Goal: Task Accomplishment & Management: Complete application form

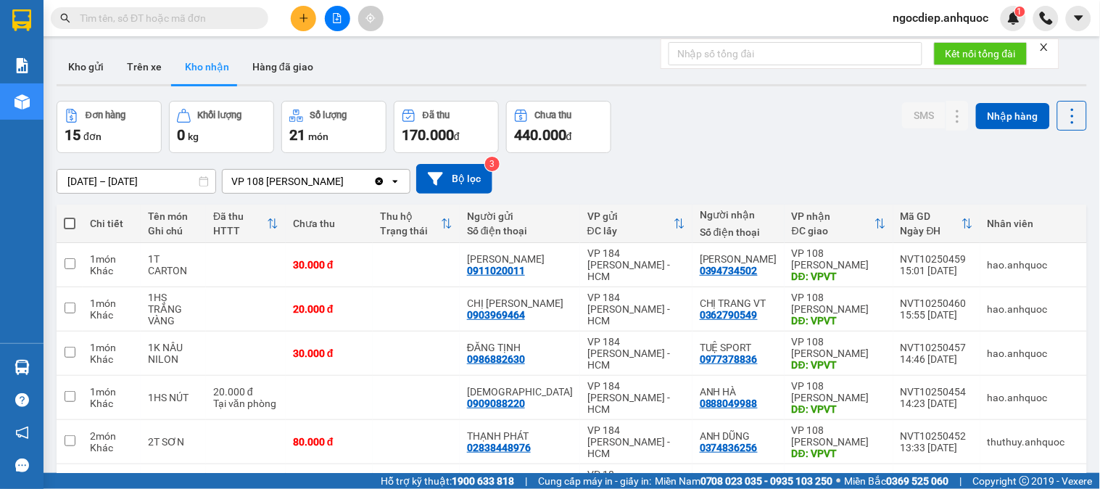
click at [215, 10] on input "text" at bounding box center [165, 18] width 171 height 16
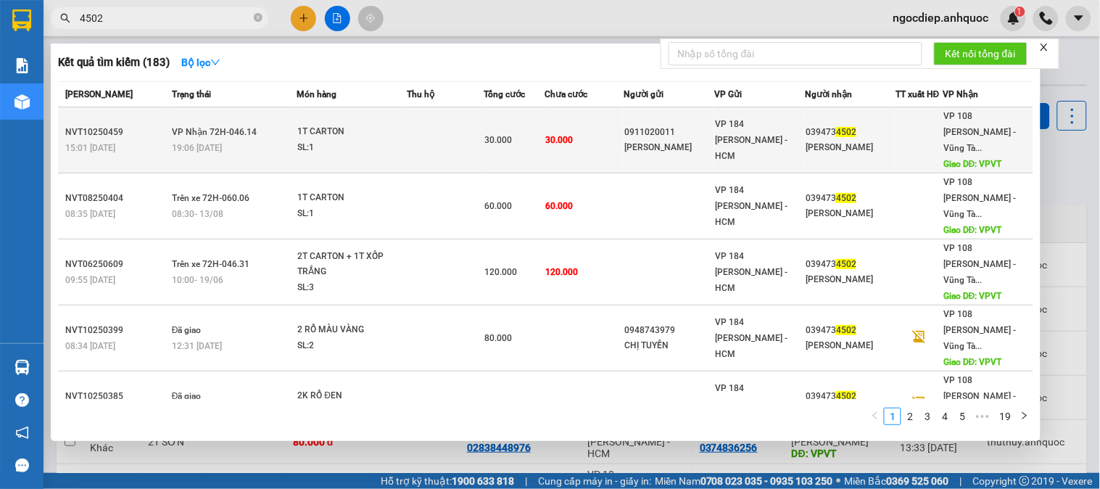
type input "4502"
click at [421, 112] on td at bounding box center [445, 140] width 77 height 66
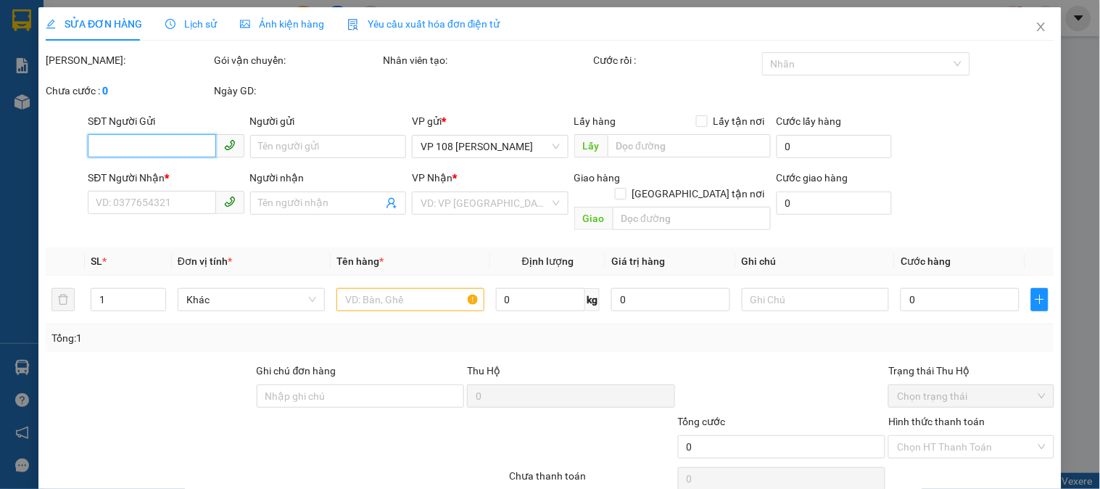
type input "0911020011"
type input "[PERSON_NAME]"
type input "0394734502"
type input "[PERSON_NAME]"
type input "VPVT"
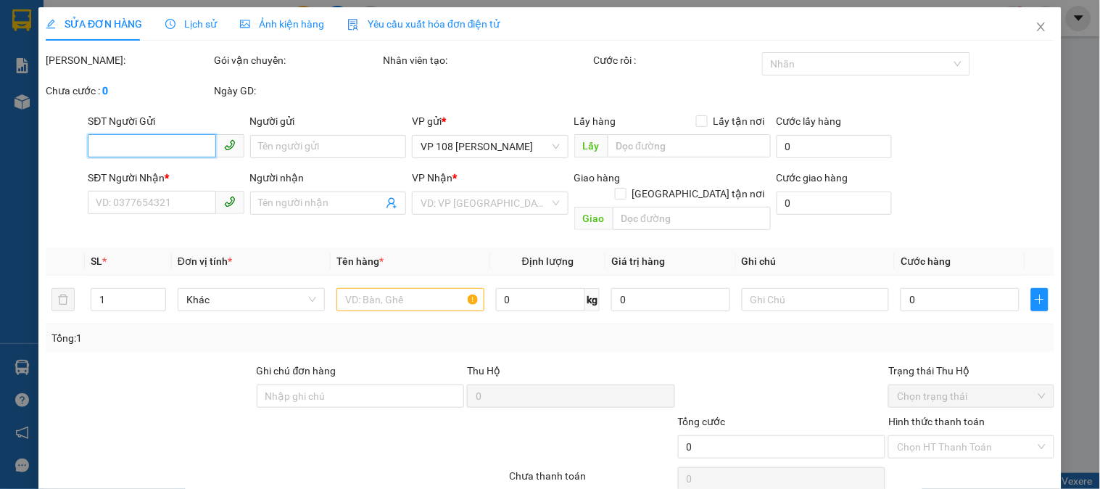
type input "30.000"
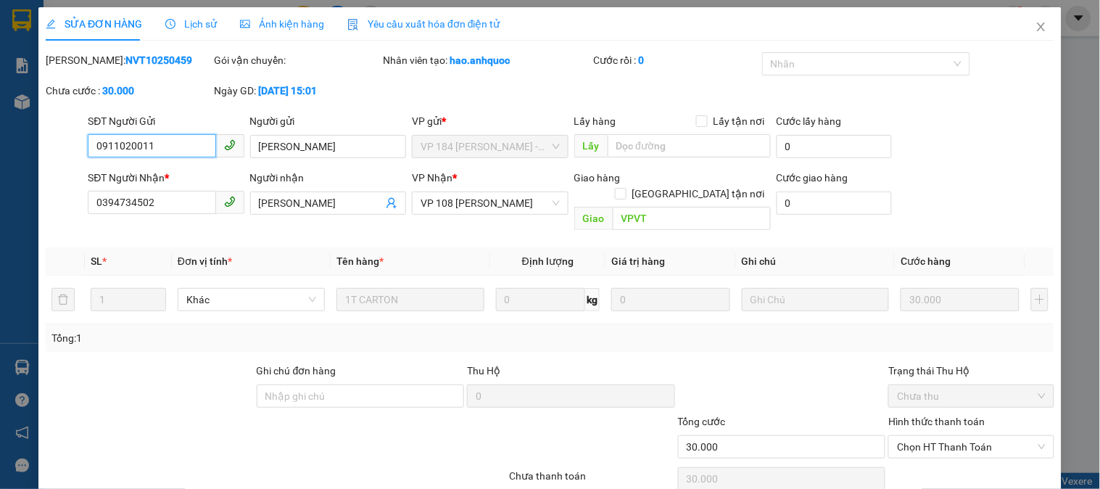
scroll to position [51, 0]
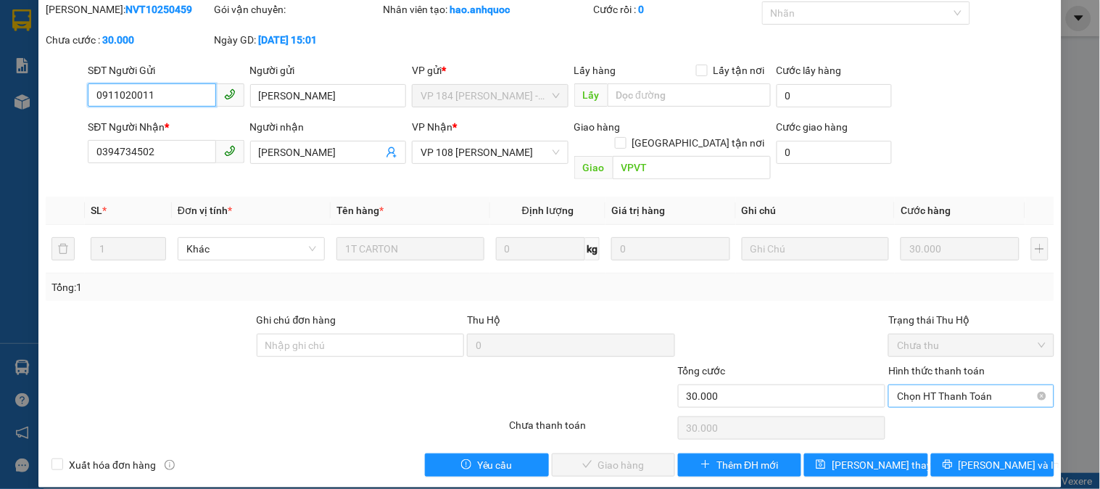
click at [936, 385] on span "Chọn HT Thanh Toán" at bounding box center [971, 396] width 148 height 22
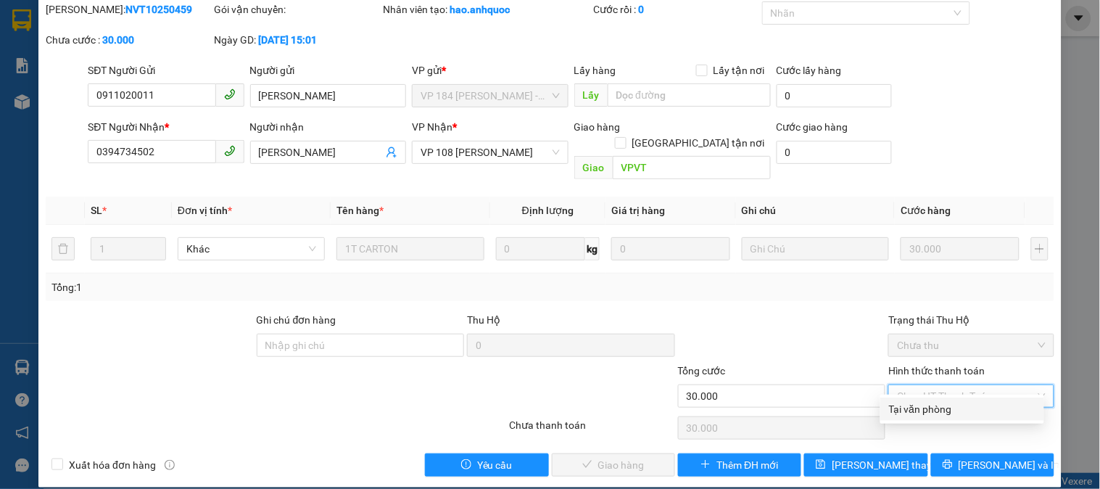
click at [924, 405] on div "Tại văn phòng" at bounding box center [962, 409] width 146 height 16
type input "0"
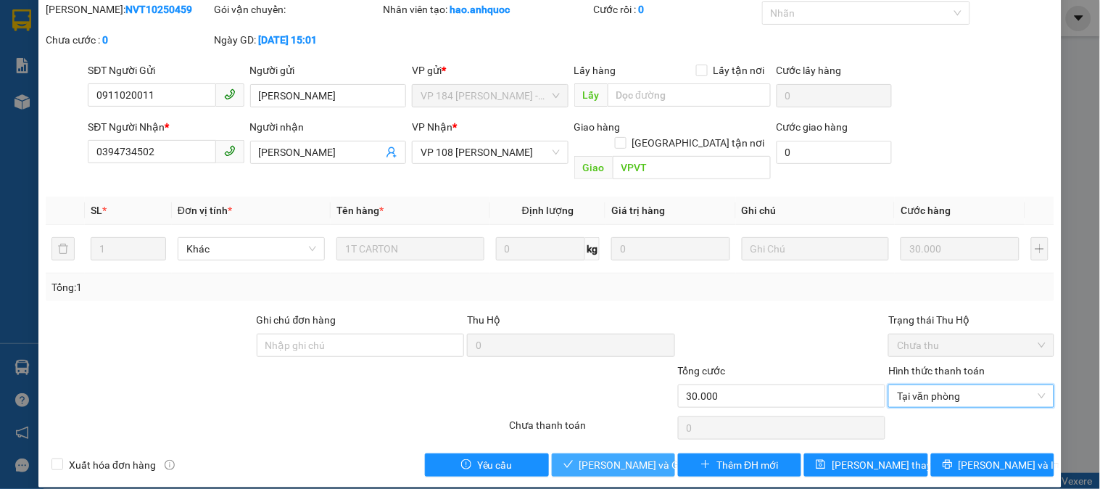
click at [573, 453] on button "[PERSON_NAME] và Giao hàng" at bounding box center [613, 464] width 123 height 23
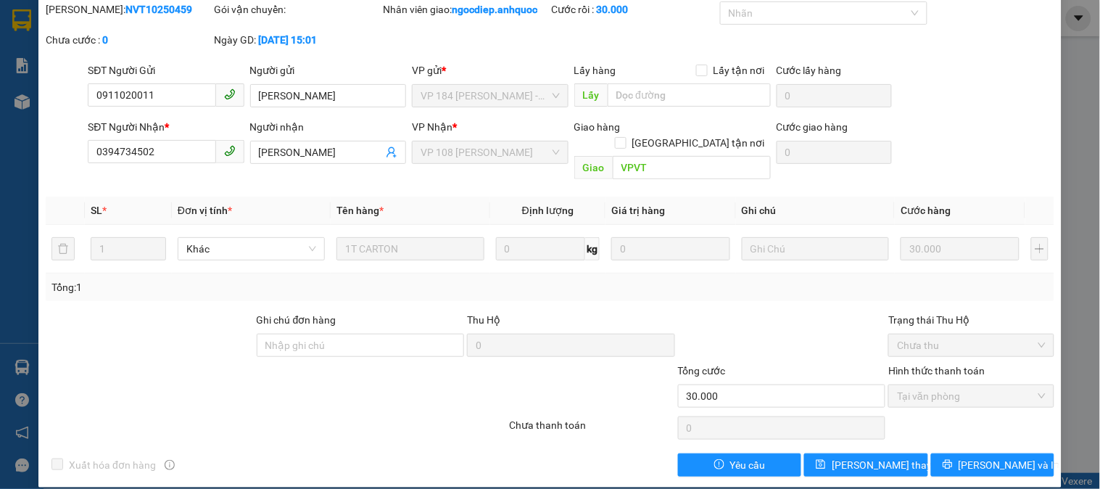
click at [1069, 128] on div "SỬA ĐƠN HÀNG Lịch sử Ảnh kiện hàng Yêu cầu xuất hóa đơn điện tử Total Paid Fee …" at bounding box center [550, 244] width 1100 height 489
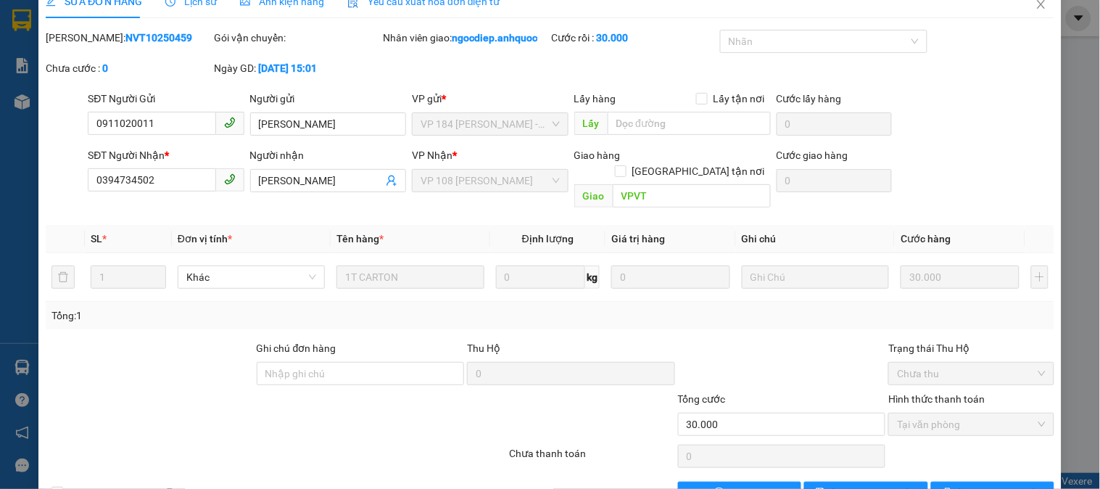
scroll to position [0, 0]
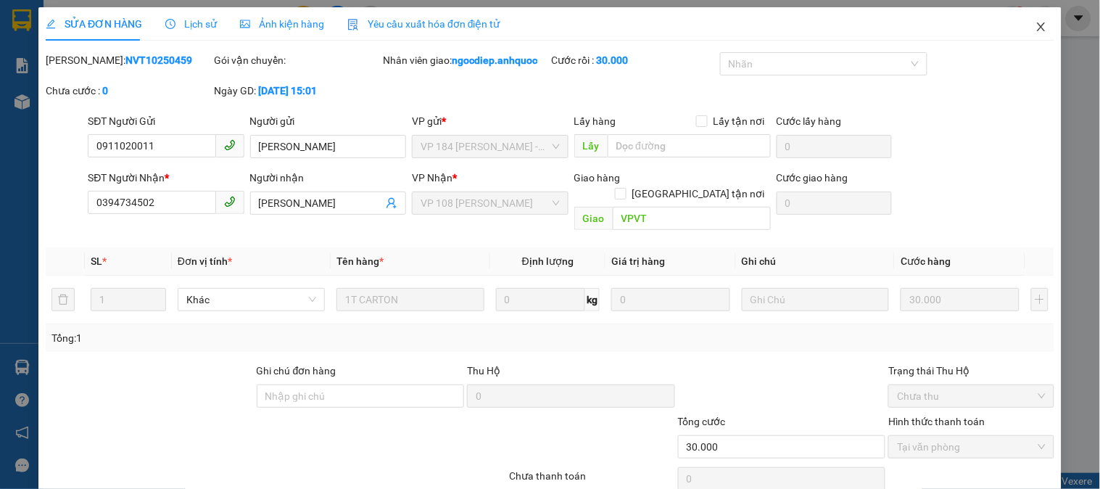
click at [1035, 25] on icon "close" at bounding box center [1041, 27] width 12 height 12
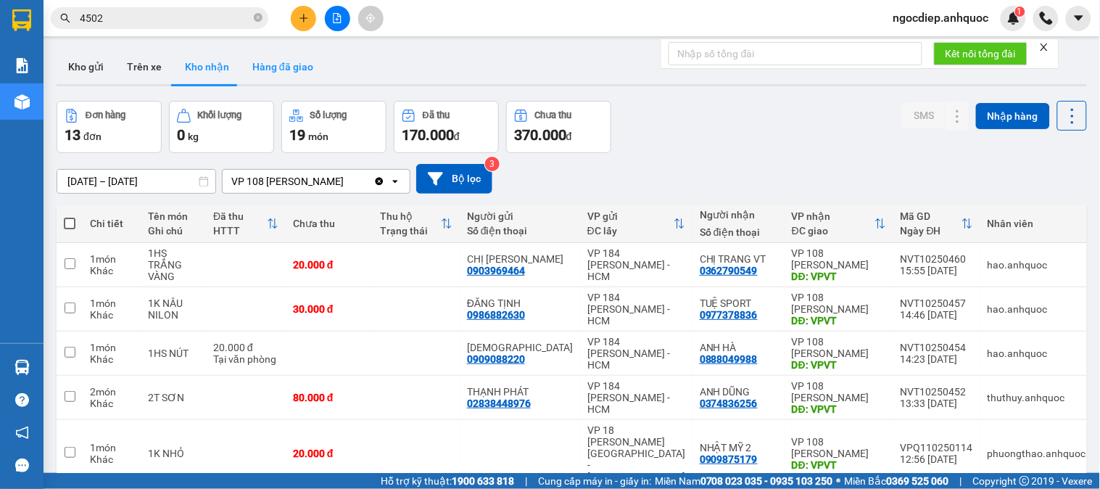
click at [265, 66] on button "Hàng đã giao" at bounding box center [283, 66] width 84 height 35
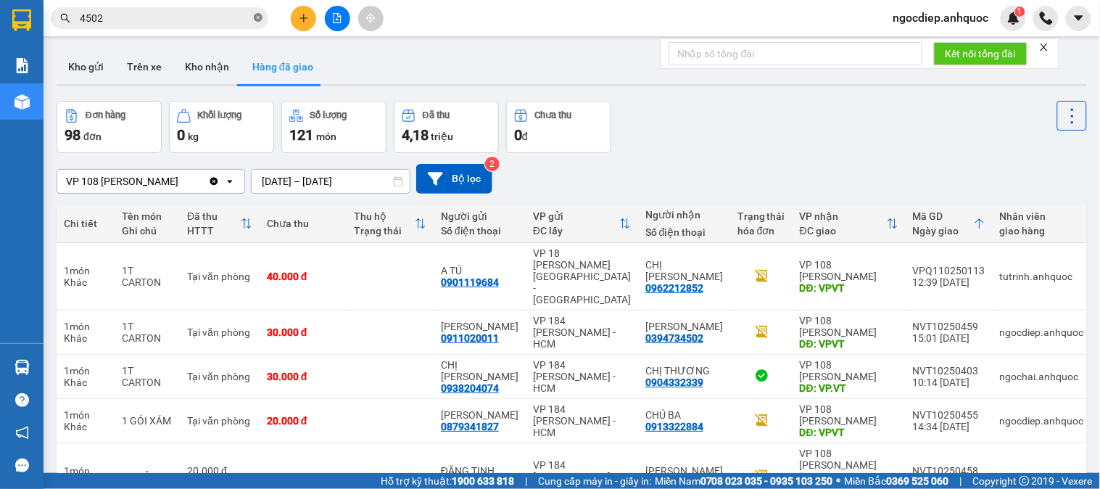
click at [261, 17] on icon "close-circle" at bounding box center [258, 17] width 9 height 9
click at [1035, 327] on icon at bounding box center [1040, 332] width 10 height 10
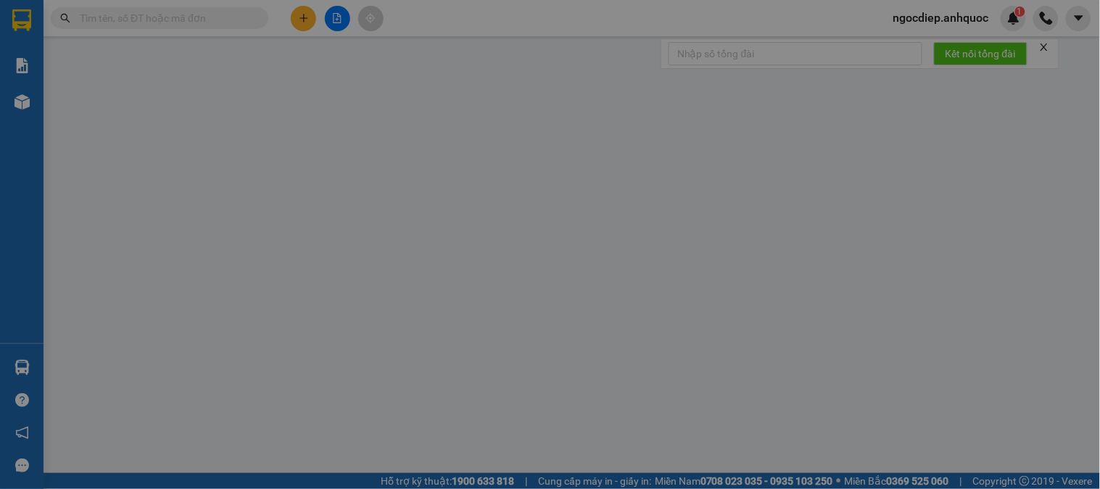
type input "0911020011"
type input "[PERSON_NAME]"
type input "0394734502"
type input "[PERSON_NAME]"
type input "VPVT"
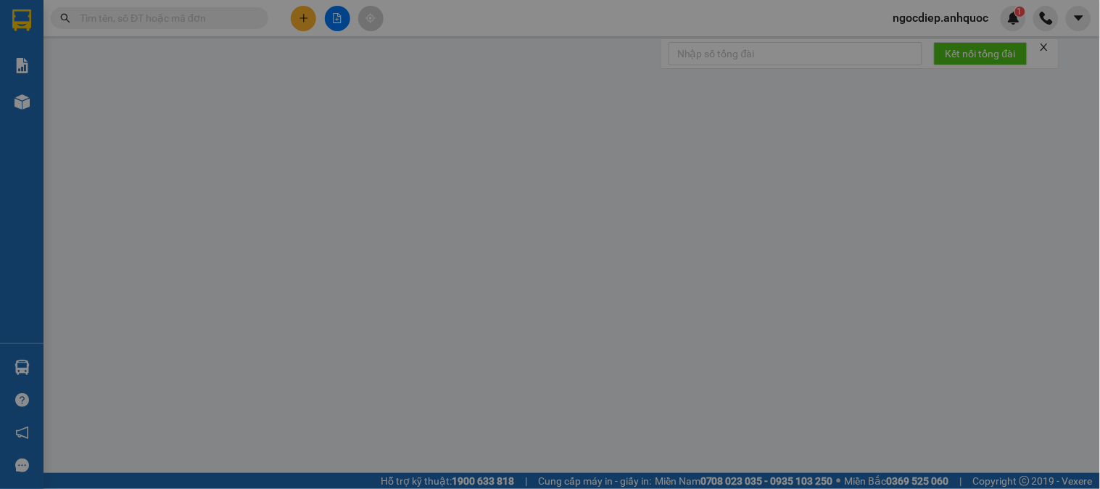
type input "30.000"
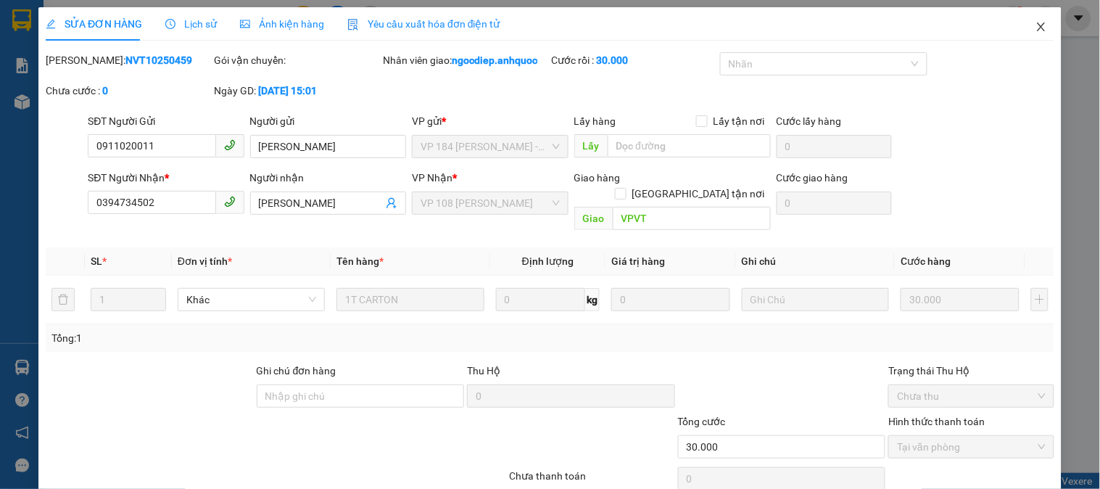
click at [1035, 26] on icon "close" at bounding box center [1041, 27] width 12 height 12
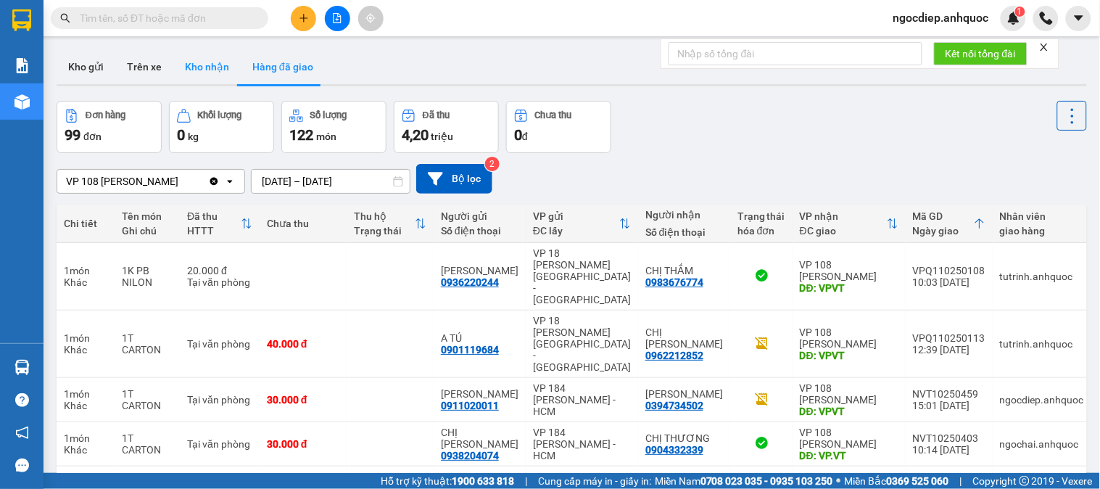
click at [215, 65] on button "Kho nhận" at bounding box center [206, 66] width 67 height 35
